Goal: Find specific page/section: Find specific page/section

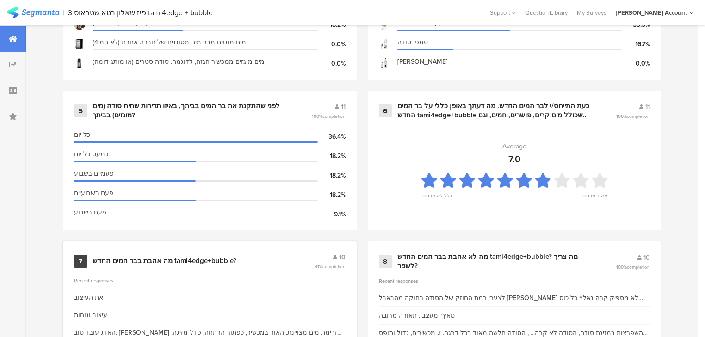
scroll to position [703, 0]
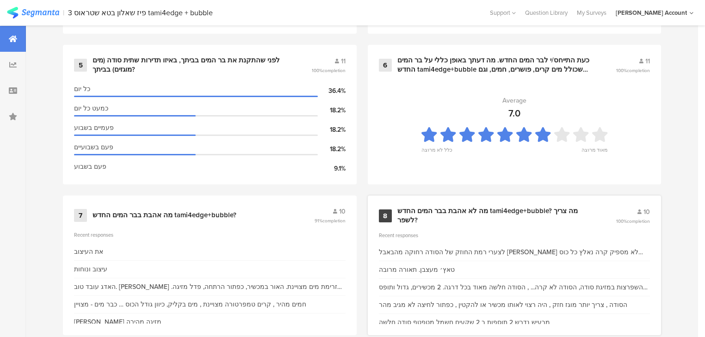
click at [460, 216] on div "מה לא אהבת בבר המים החדש tami4edge+bubble? מה צריך לשפר?" at bounding box center [495, 216] width 197 height 18
